Goal: Task Accomplishment & Management: Use online tool/utility

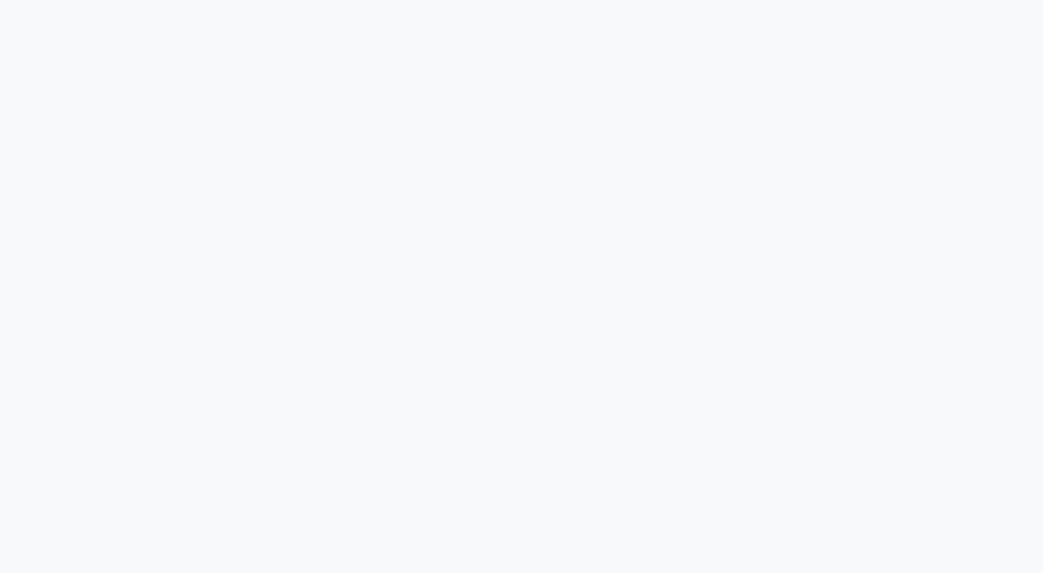
click at [903, 365] on div at bounding box center [522, 286] width 1044 height 573
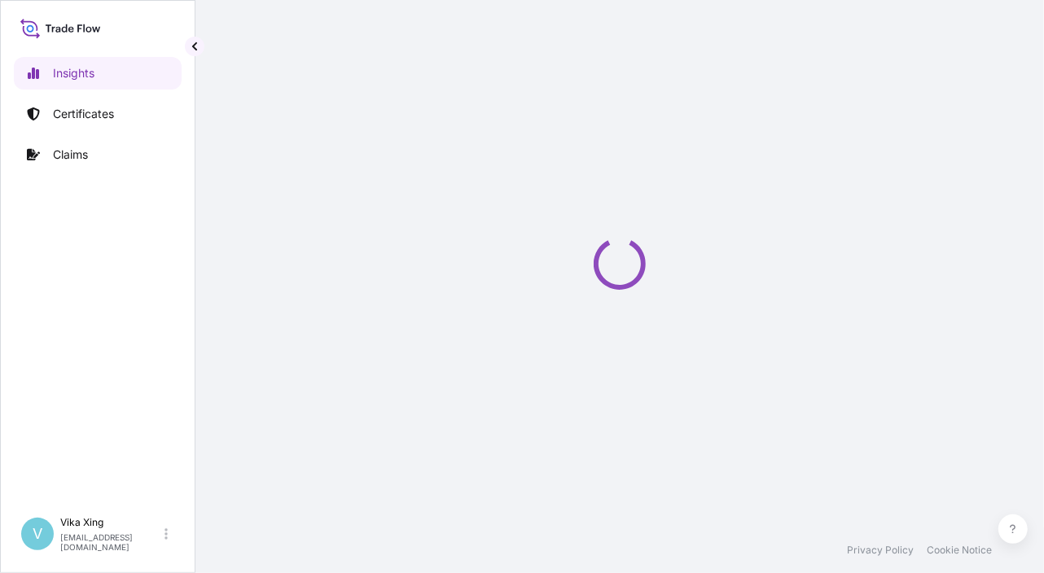
select select "2025"
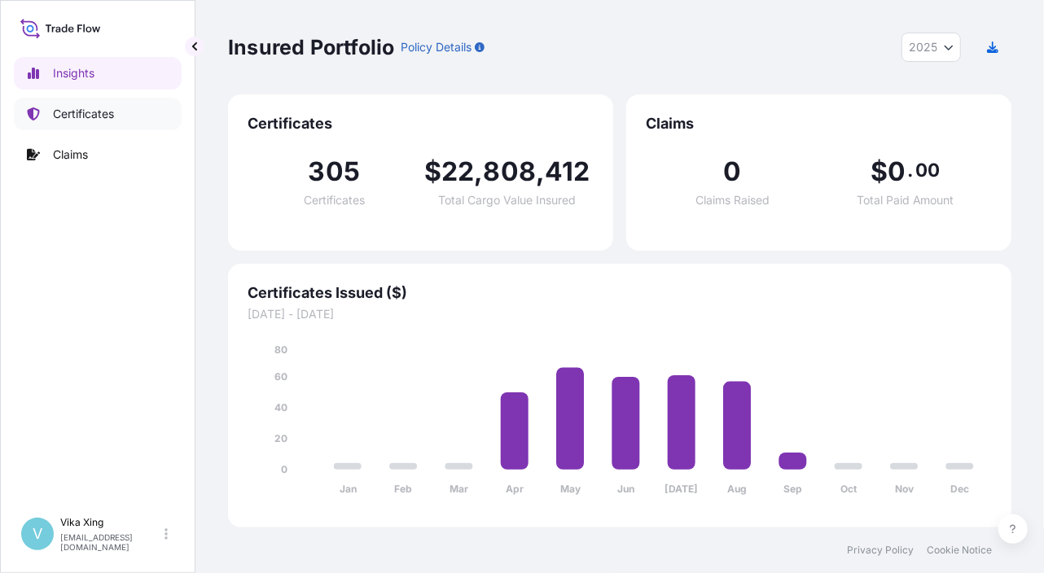
click at [83, 113] on p "Certificates" at bounding box center [83, 114] width 61 height 16
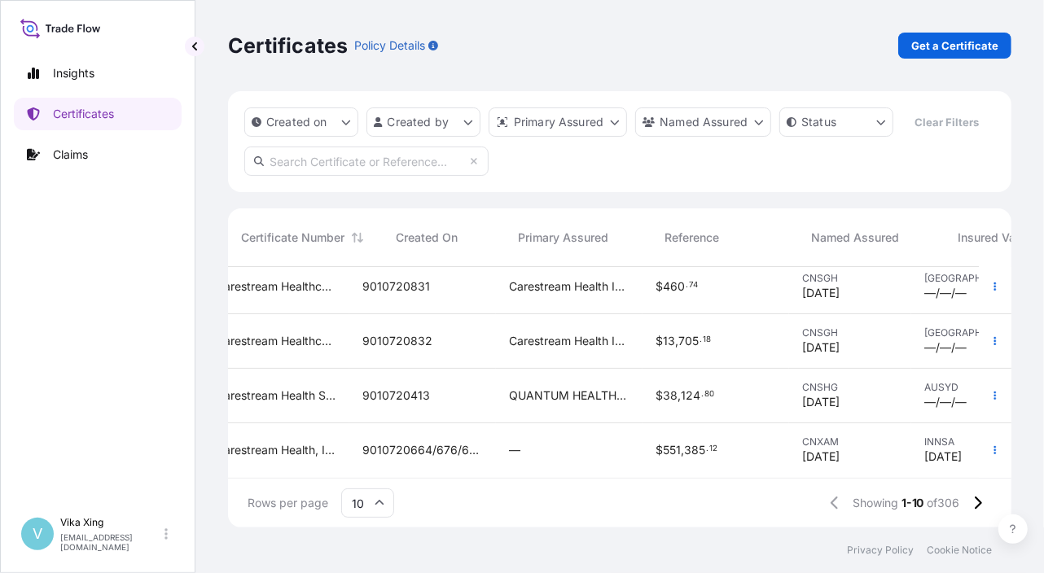
scroll to position [347, 0]
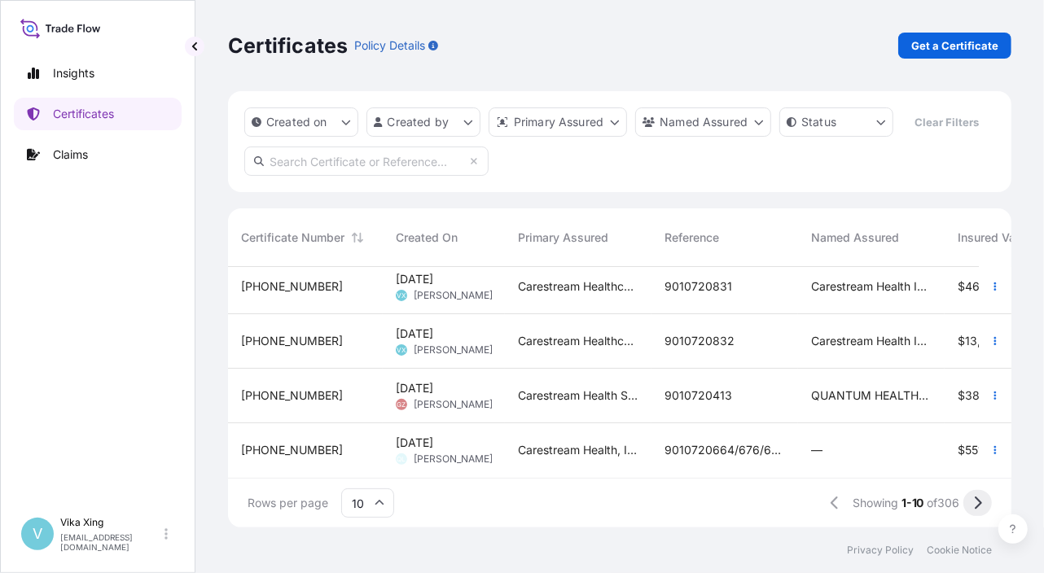
click at [983, 506] on button at bounding box center [977, 503] width 28 height 26
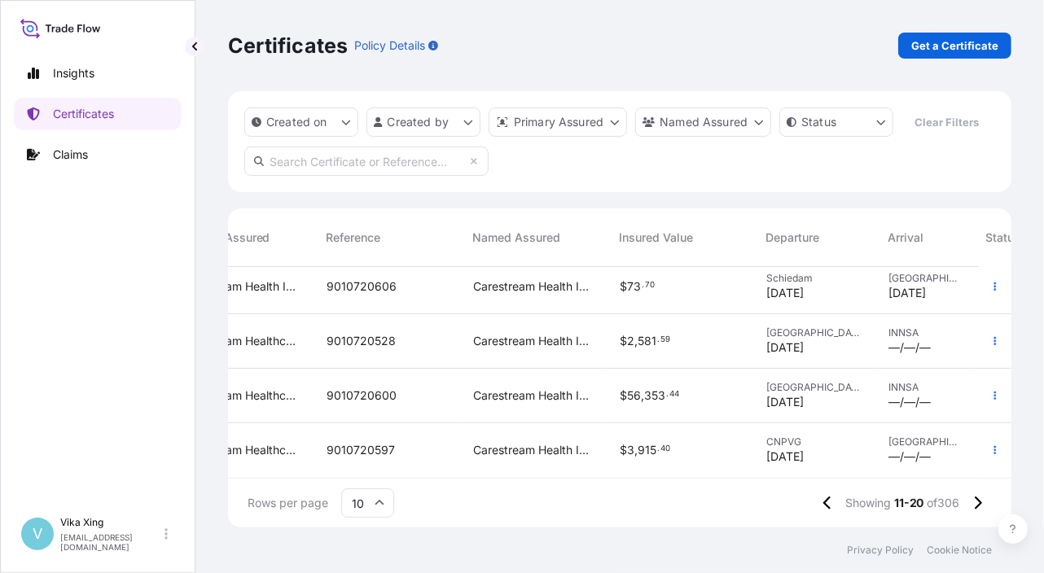
scroll to position [347, 458]
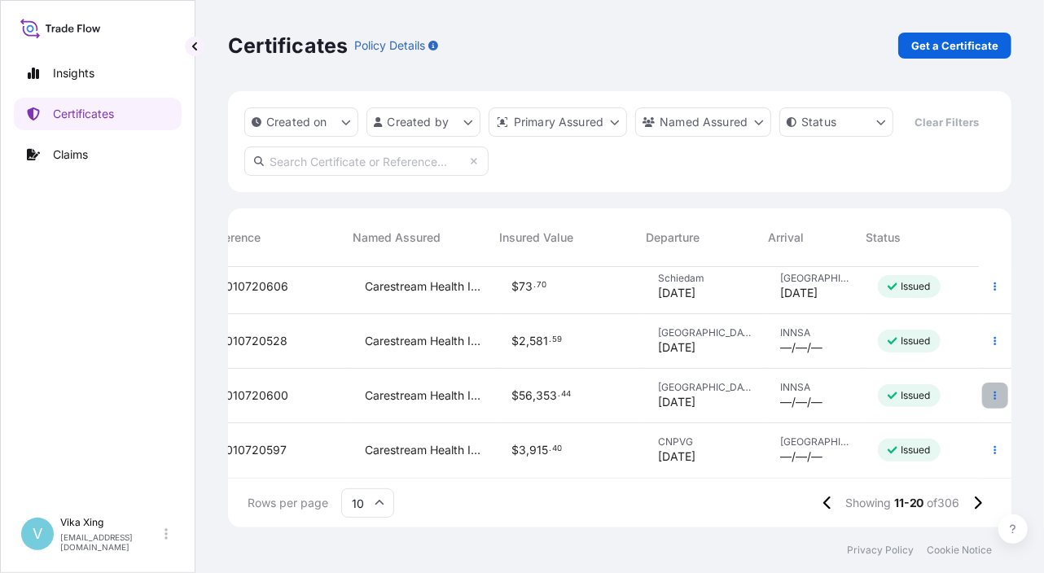
click at [988, 383] on button "button" at bounding box center [995, 396] width 26 height 26
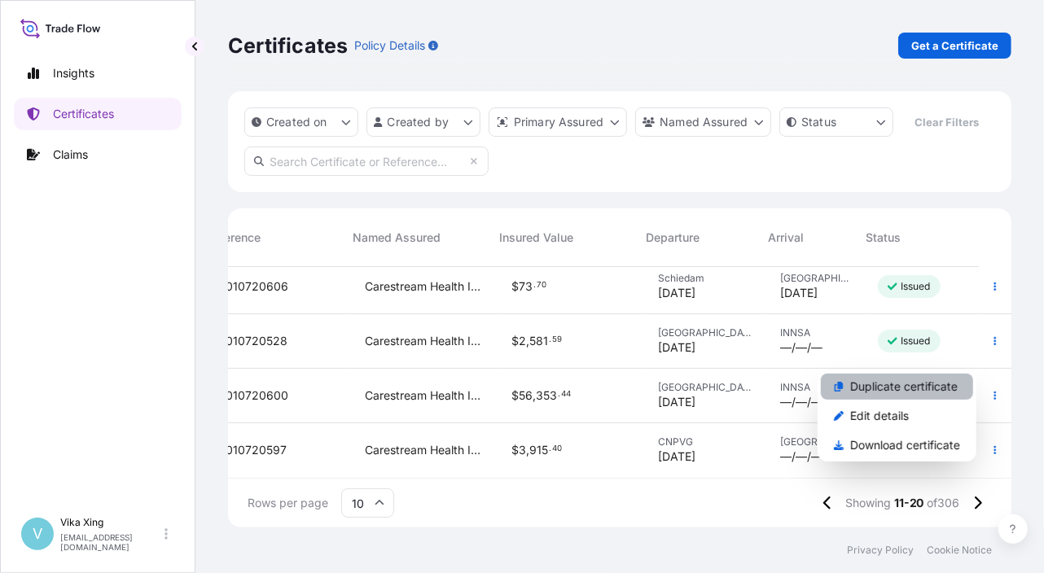
click at [945, 383] on p "Duplicate certificate" at bounding box center [903, 387] width 107 height 16
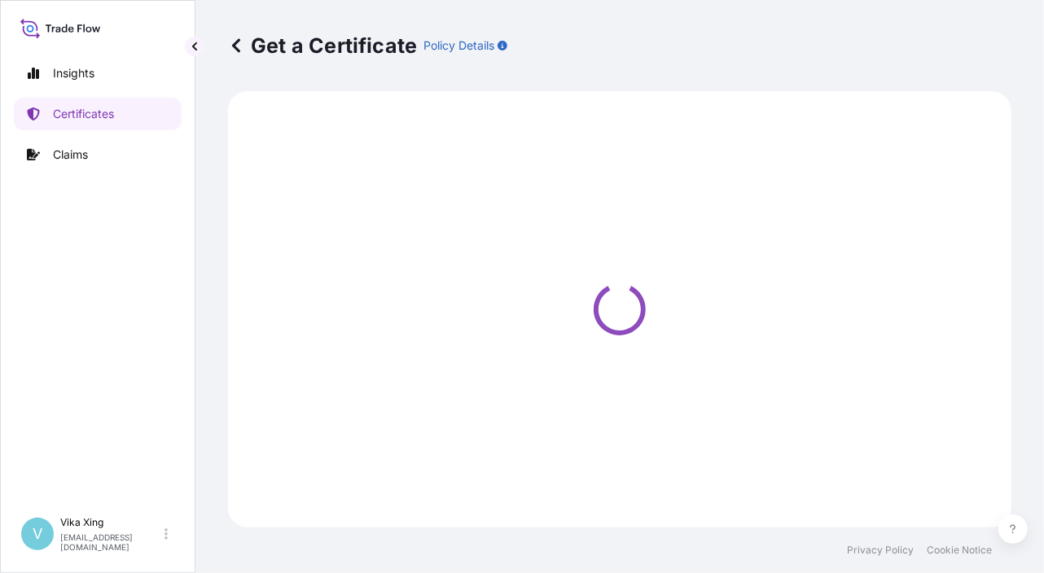
select select "Road / [GEOGRAPHIC_DATA]"
select select "Ocean Vessel"
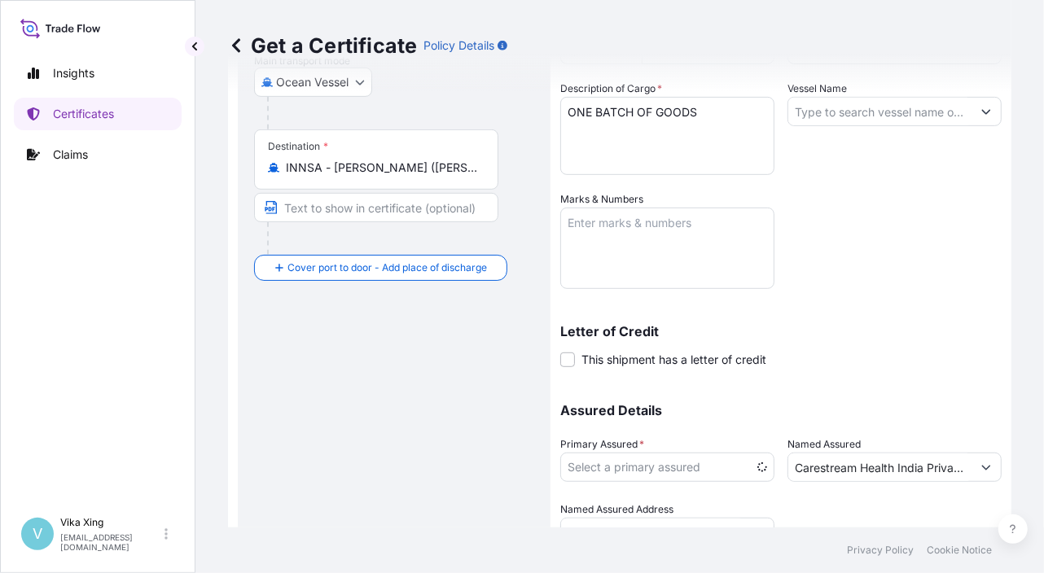
select select "32191"
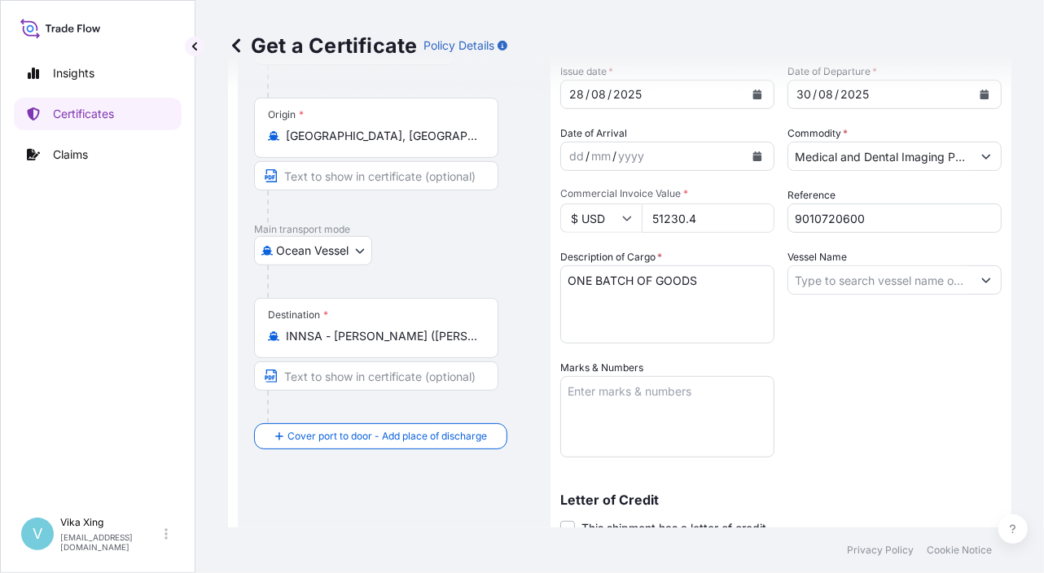
scroll to position [241, 0]
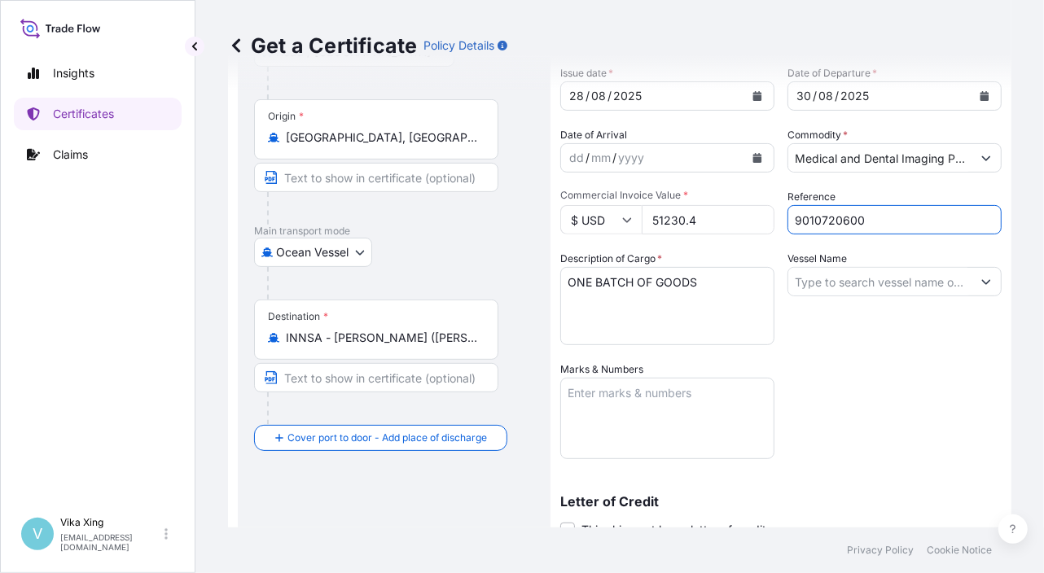
drag, startPoint x: 881, startPoint y: 228, endPoint x: 702, endPoint y: 215, distance: 179.6
click at [702, 215] on div "Coverage Type All risks Covers losses or damages due to any cause, except for t…" at bounding box center [780, 288] width 441 height 857
paste input "906"
type input "9010720906"
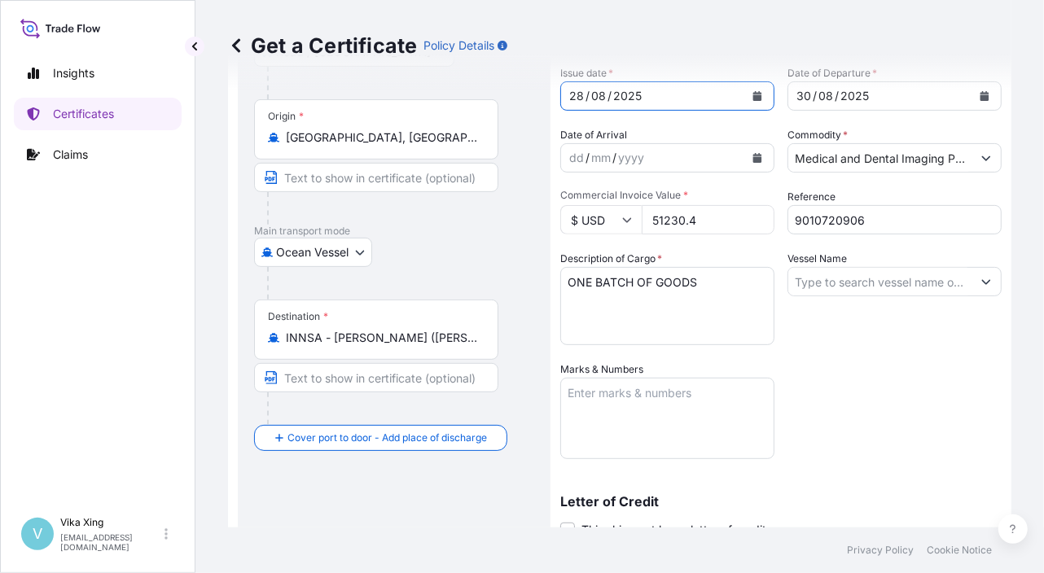
click at [655, 93] on div "[DATE]" at bounding box center [652, 95] width 183 height 29
click at [763, 92] on button "Calendar" at bounding box center [757, 96] width 26 height 26
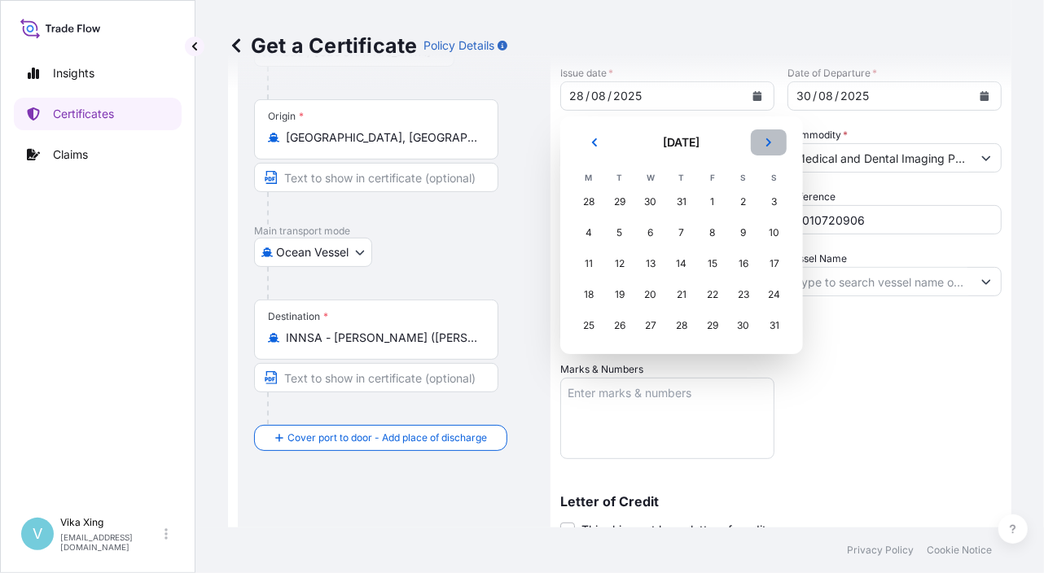
click at [773, 146] on button "Next" at bounding box center [769, 142] width 36 height 26
click at [718, 206] on div "5" at bounding box center [712, 201] width 29 height 29
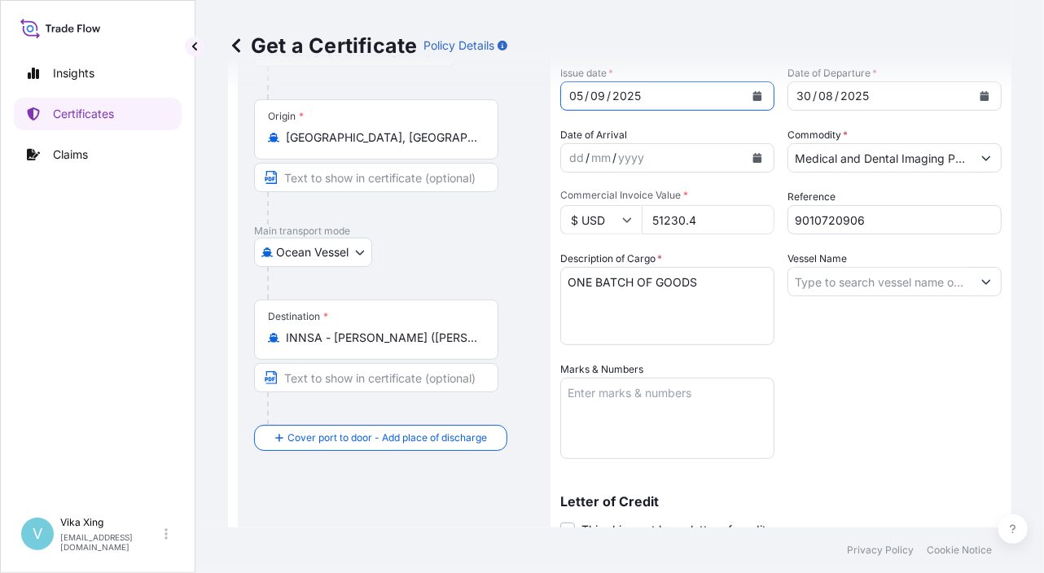
click at [979, 99] on icon "Calendar" at bounding box center [984, 96] width 10 height 10
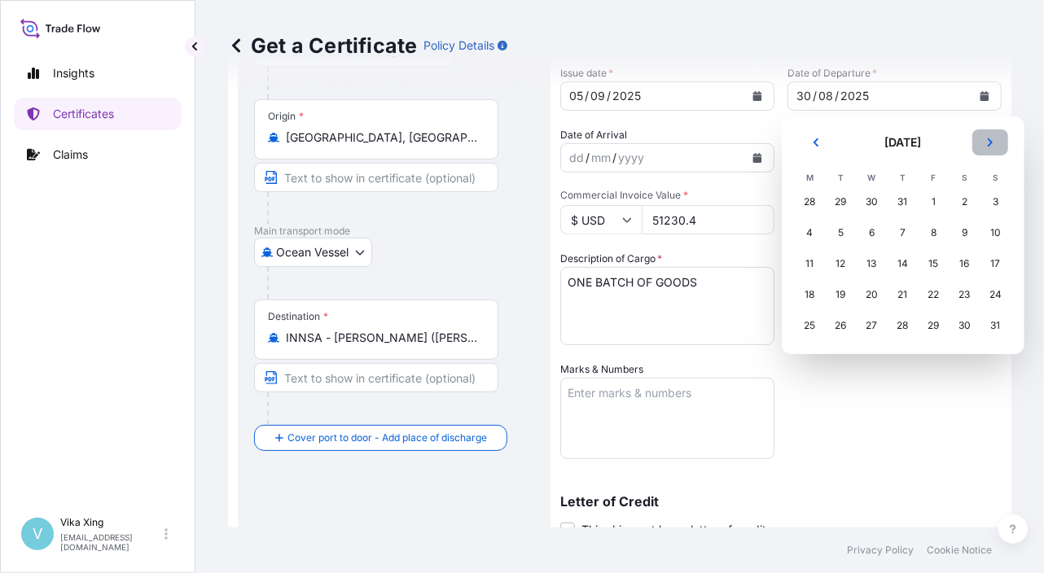
click at [993, 132] on button "Next" at bounding box center [990, 142] width 36 height 26
click at [810, 234] on div "8" at bounding box center [809, 232] width 29 height 29
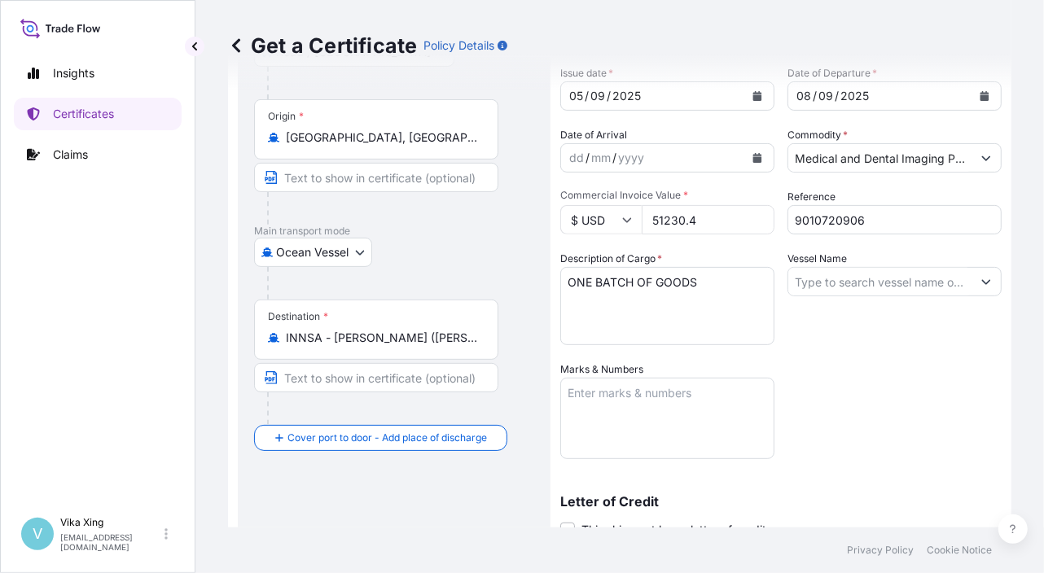
drag, startPoint x: 715, startPoint y: 221, endPoint x: 607, endPoint y: 216, distance: 108.4
click at [607, 216] on div "$ USD 51230.4" at bounding box center [667, 219] width 214 height 29
paste input "159321.6"
type input "159321.64"
click at [866, 436] on div "Coverage Type All risks Covers losses or damages due to any cause, except for t…" at bounding box center [780, 288] width 441 height 857
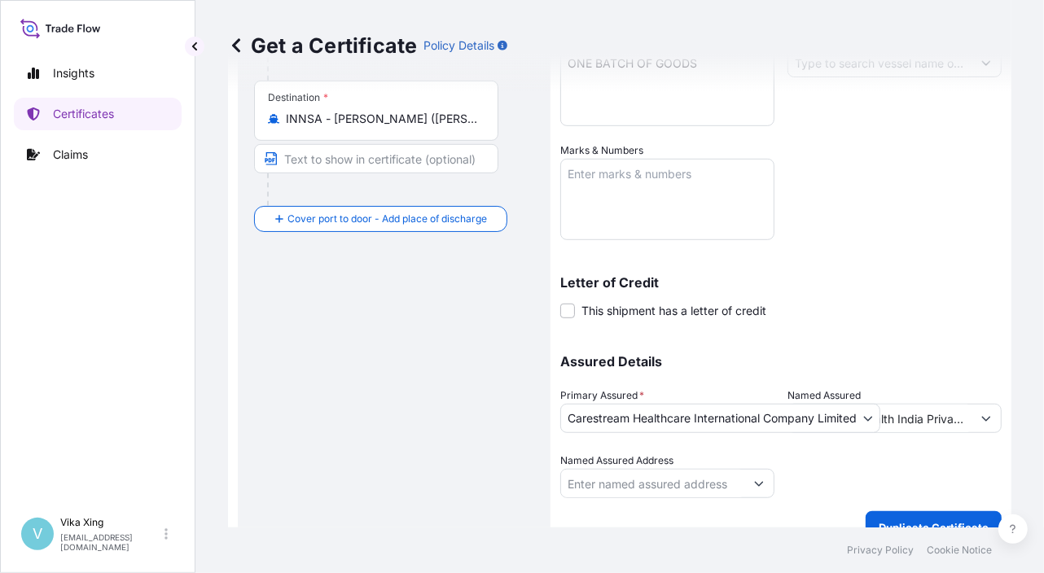
scroll to position [485, 0]
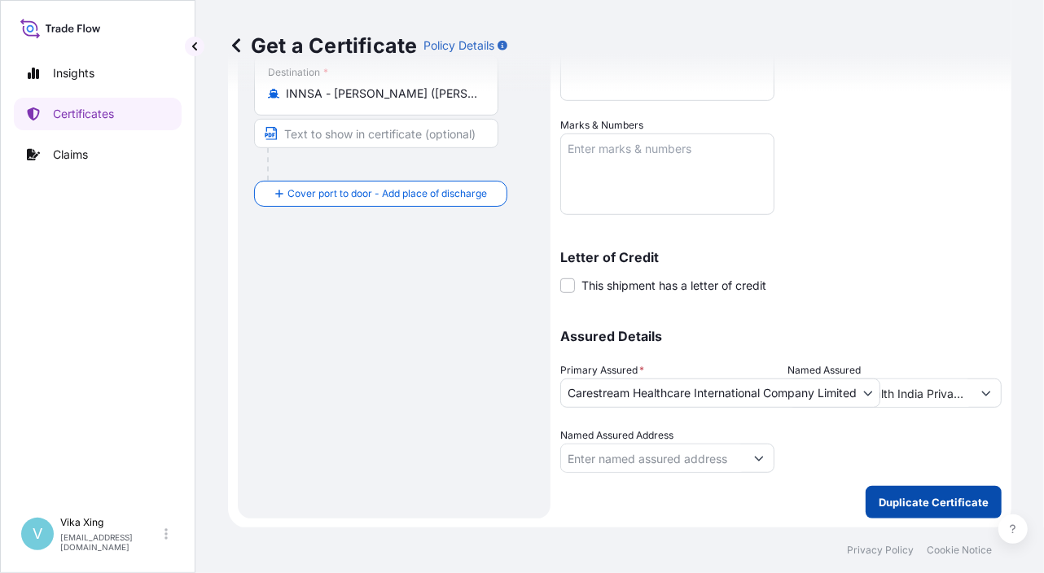
click at [918, 512] on button "Duplicate Certificate" at bounding box center [933, 502] width 136 height 33
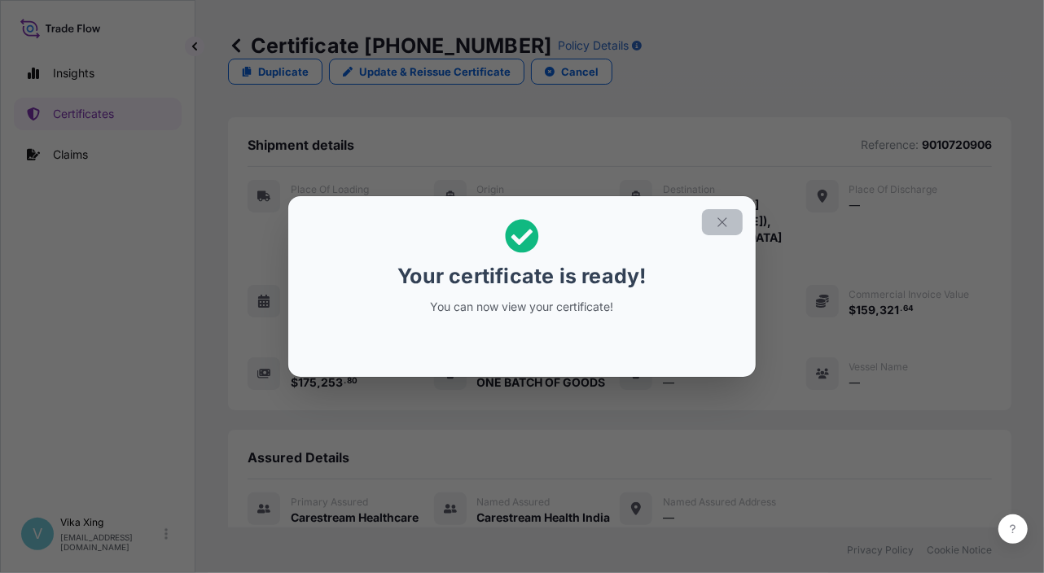
click at [722, 226] on icon "button" at bounding box center [722, 222] width 15 height 15
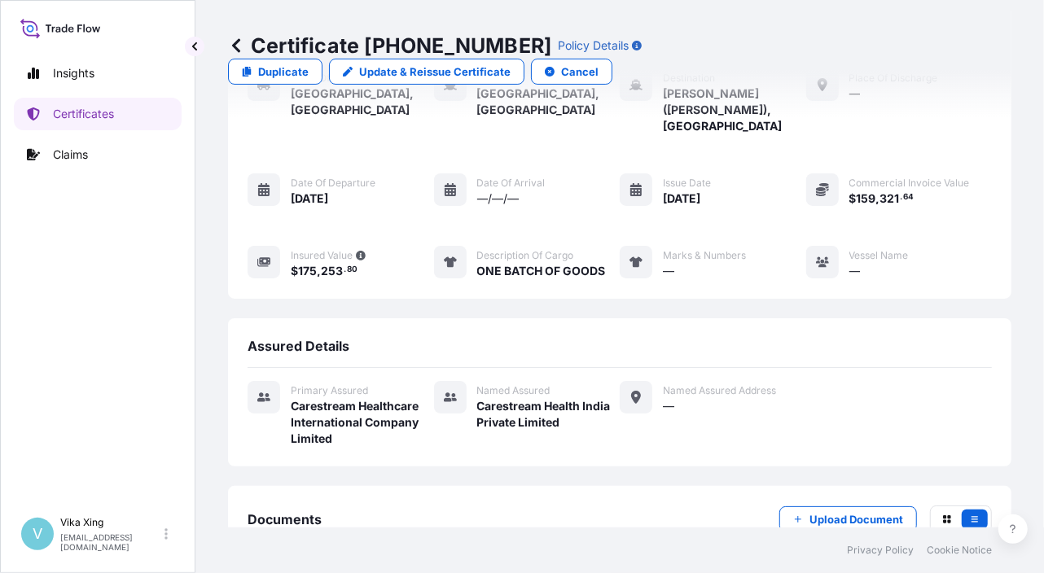
scroll to position [177, 0]
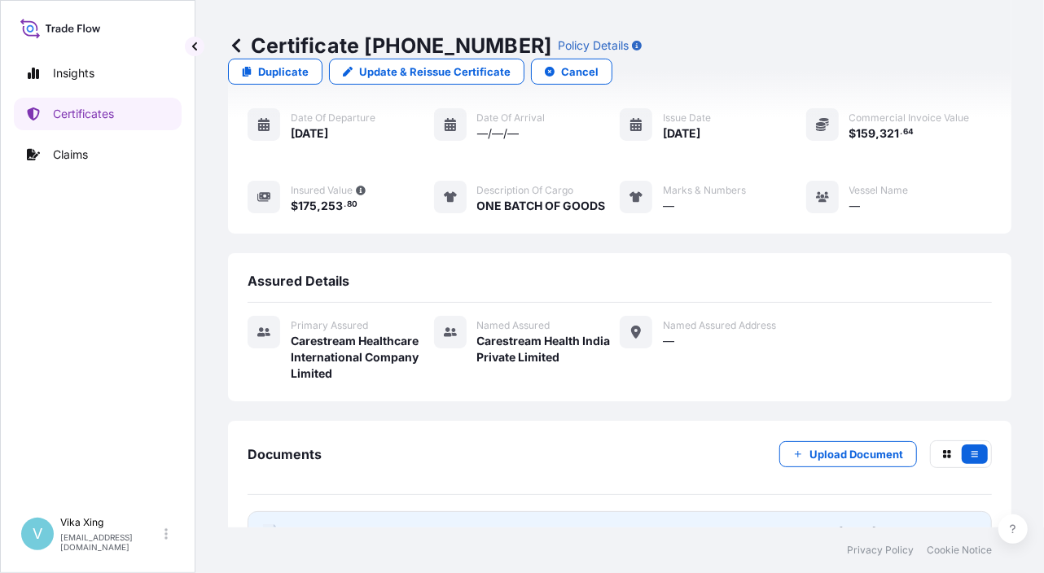
click at [330, 524] on span "Certificate" at bounding box center [320, 532] width 59 height 16
